Goal: Task Accomplishment & Management: Manage account settings

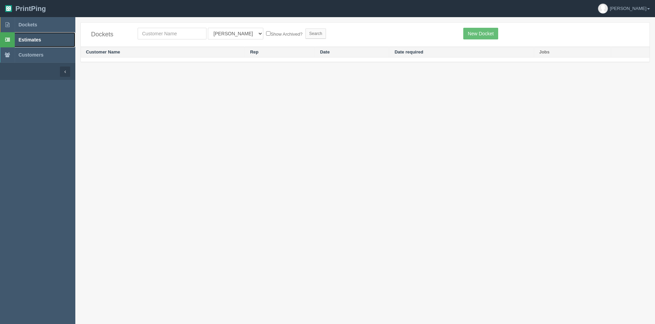
click at [37, 38] on span "Estimates" at bounding box center [29, 39] width 23 height 5
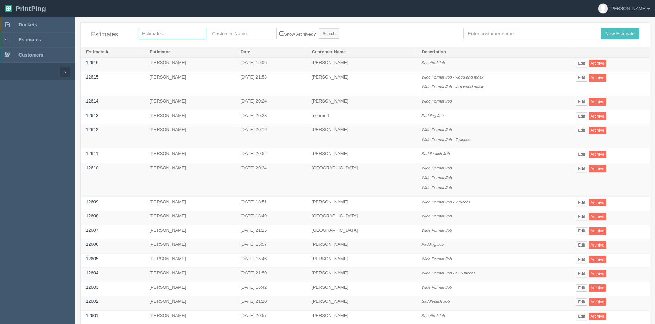
click at [166, 37] on input "text" at bounding box center [172, 34] width 69 height 12
type input "12067"
click at [319, 28] on input "Search" at bounding box center [329, 33] width 21 height 10
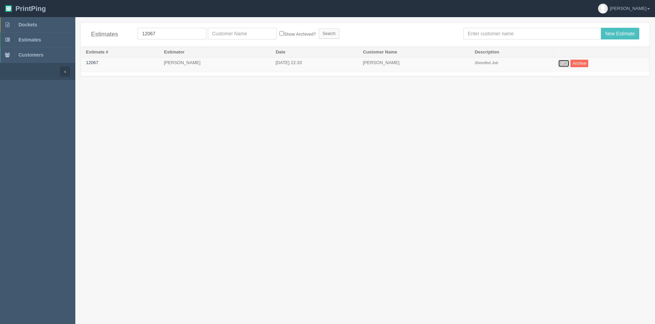
click at [567, 64] on link "Edit" at bounding box center [563, 64] width 11 height 8
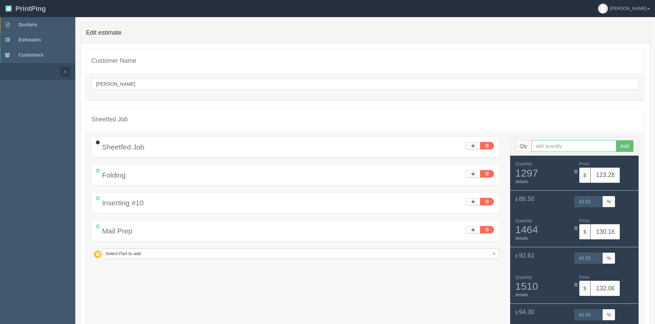
click at [567, 146] on input "text" at bounding box center [573, 146] width 85 height 12
type input "1681"
click at [630, 147] on button "Add" at bounding box center [624, 146] width 17 height 12
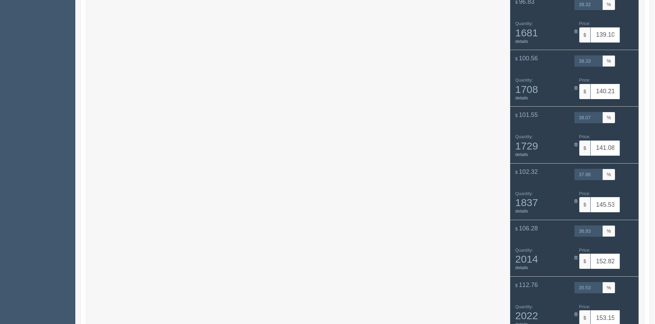
scroll to position [608, 0]
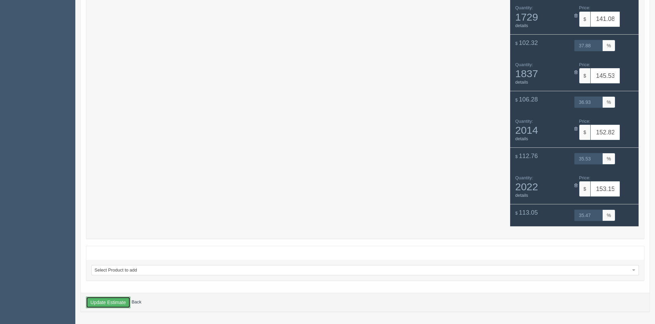
click at [105, 302] on button "Update Estimate" at bounding box center [108, 302] width 45 height 12
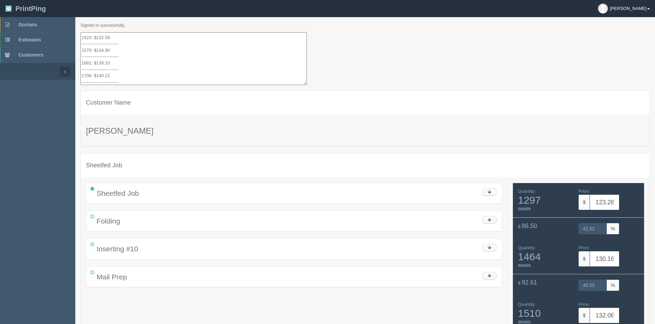
click at [642, 6] on link "[PERSON_NAME]" at bounding box center [624, 8] width 62 height 17
click at [587, 53] on link "Logout" at bounding box center [597, 57] width 114 height 10
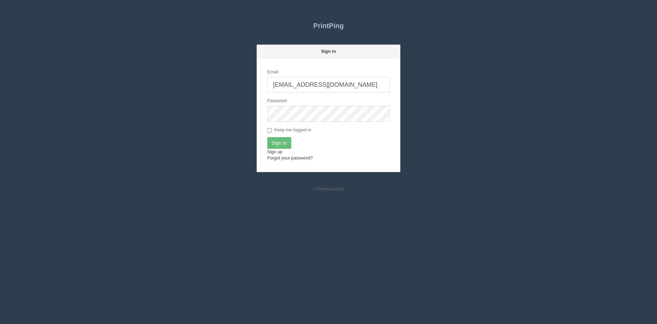
click at [353, 84] on input "[EMAIL_ADDRESS][DOMAIN_NAME]" at bounding box center [328, 85] width 123 height 16
type input "[PERSON_NAME][EMAIL_ADDRESS][DOMAIN_NAME]"
click at [283, 143] on input "Sign In" at bounding box center [279, 143] width 24 height 12
